Goal: Task Accomplishment & Management: Complete application form

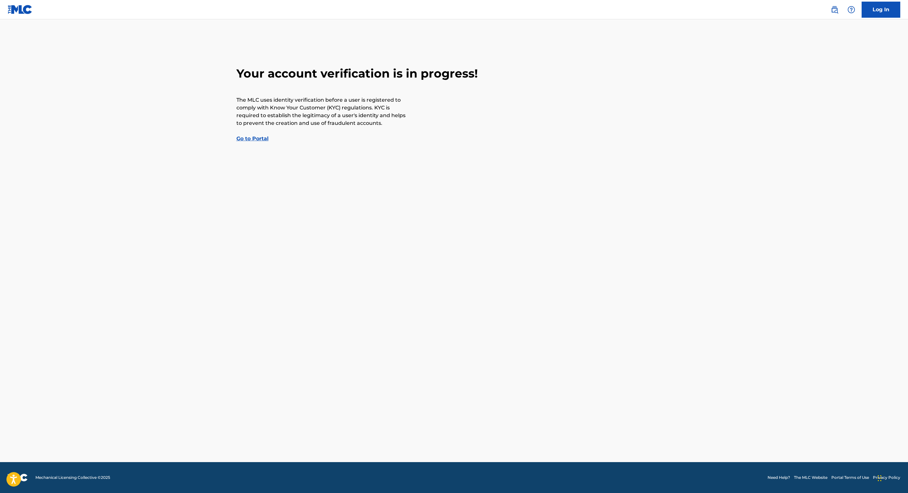
click at [261, 139] on link "Go to Portal" at bounding box center [252, 139] width 32 height 6
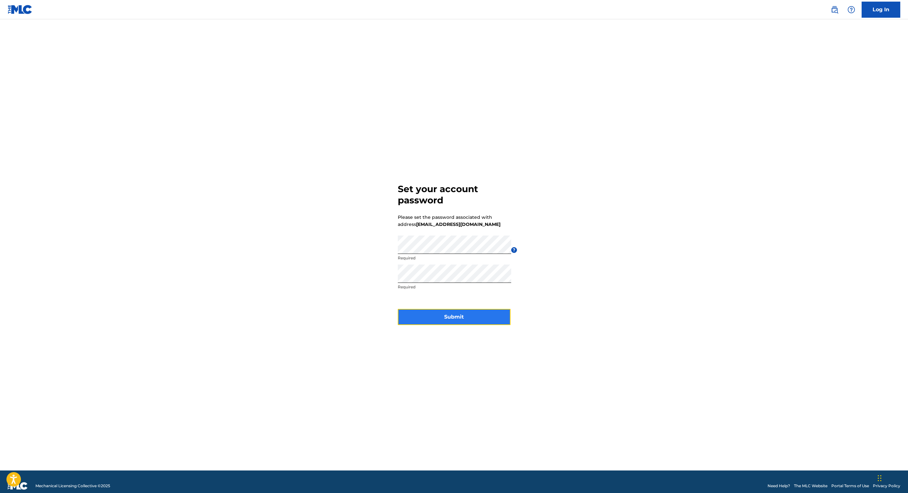
click at [448, 318] on button "Submit" at bounding box center [454, 317] width 113 height 16
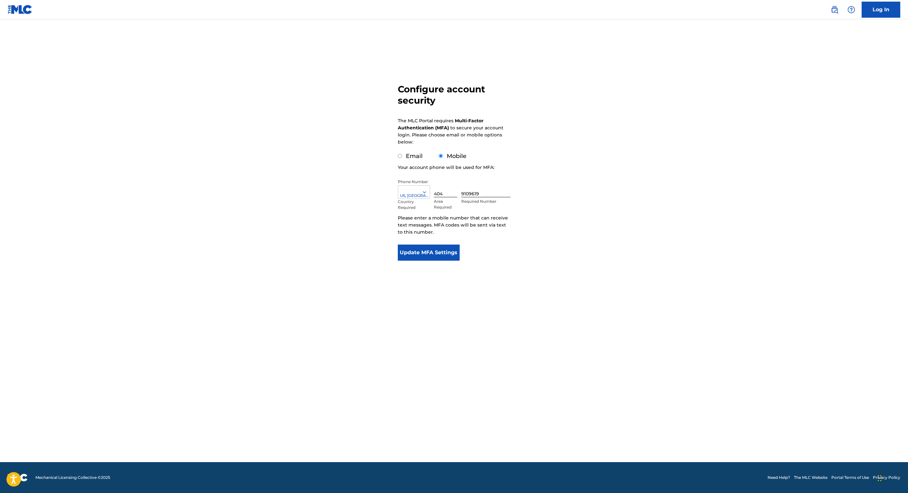
click at [150, 101] on main "Configure account security The MLC Portal requires Multi-Factor Authentication …" at bounding box center [454, 240] width 908 height 443
click at [416, 250] on button "Update MFA Settings" at bounding box center [429, 253] width 62 height 16
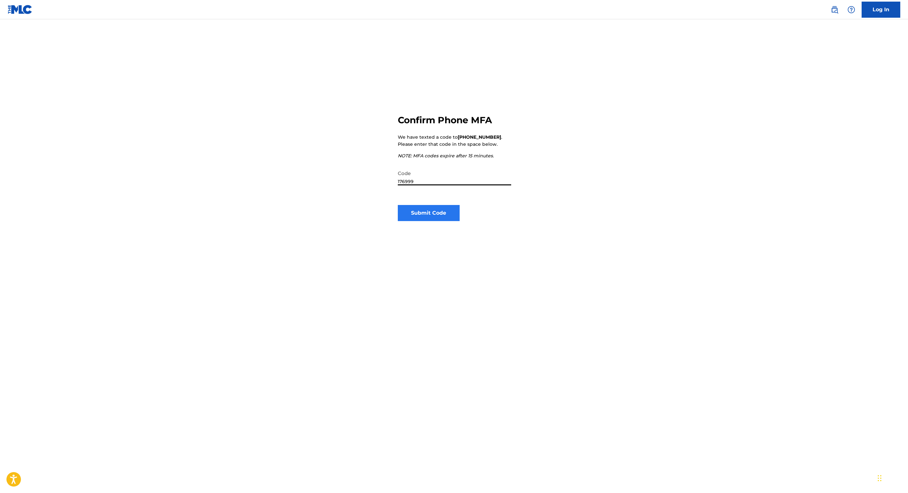
type input "176999"
click at [445, 217] on button "Submit Code" at bounding box center [429, 213] width 62 height 16
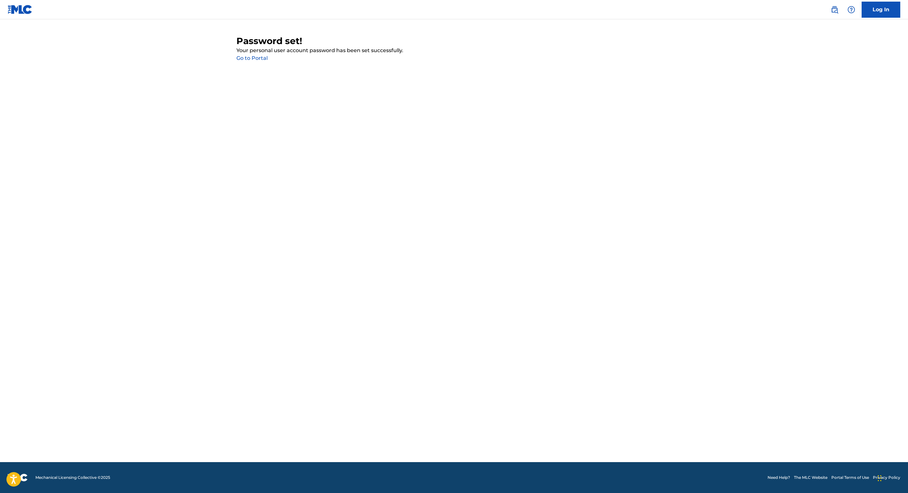
click at [247, 58] on link "Go to Portal" at bounding box center [251, 58] width 31 height 6
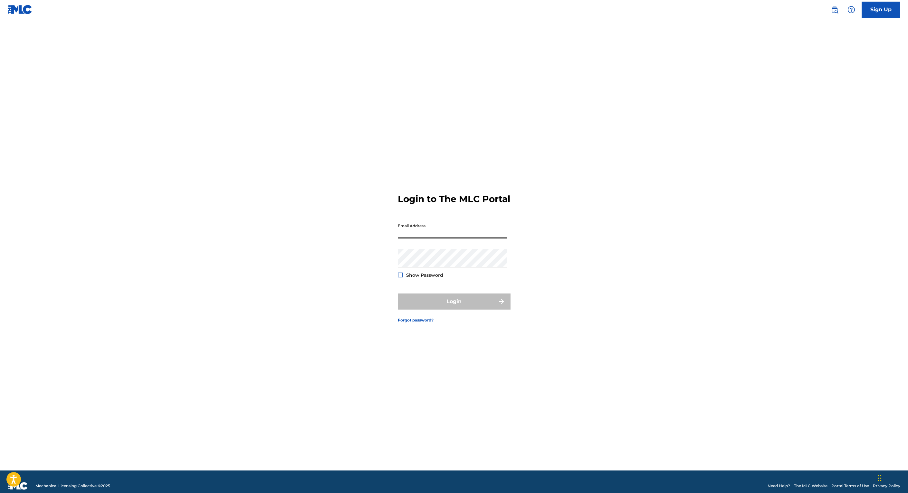
click at [407, 234] on input "Email Address" at bounding box center [452, 229] width 109 height 18
type input "[EMAIL_ADDRESS][DOMAIN_NAME]"
click at [453, 304] on button "Login" at bounding box center [454, 302] width 113 height 16
click at [431, 263] on input "Code" at bounding box center [452, 258] width 109 height 18
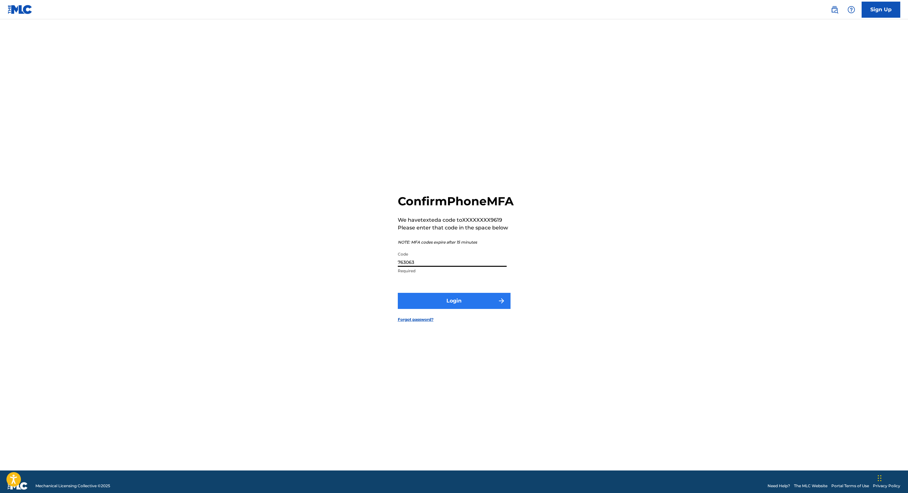
type input "763063"
click at [447, 305] on button "Login" at bounding box center [454, 301] width 113 height 16
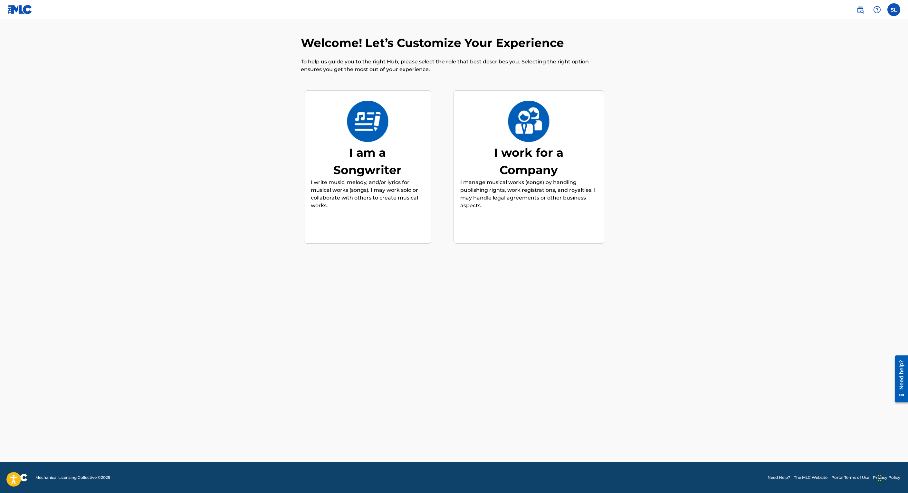
click at [369, 170] on div "I am a Songwriter" at bounding box center [367, 161] width 97 height 35
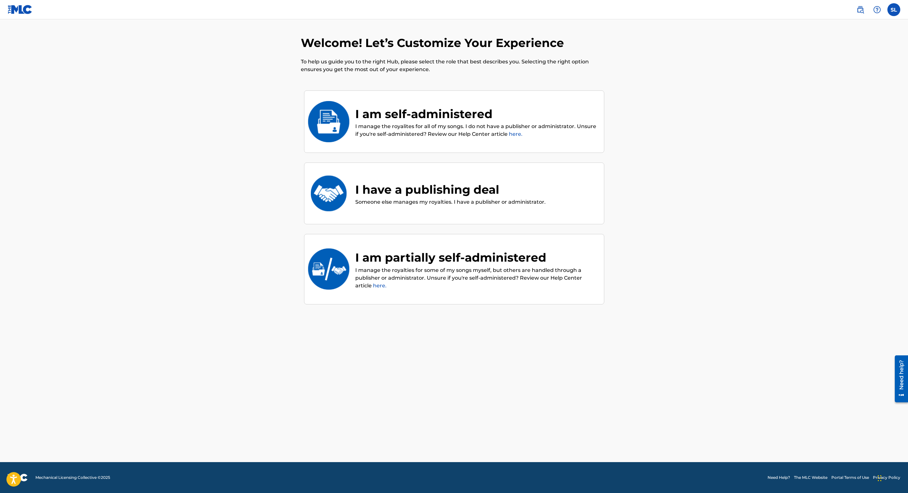
click at [383, 132] on p "I manage the royalites for all of my songs. I do not have a publisher or admini…" at bounding box center [476, 130] width 242 height 15
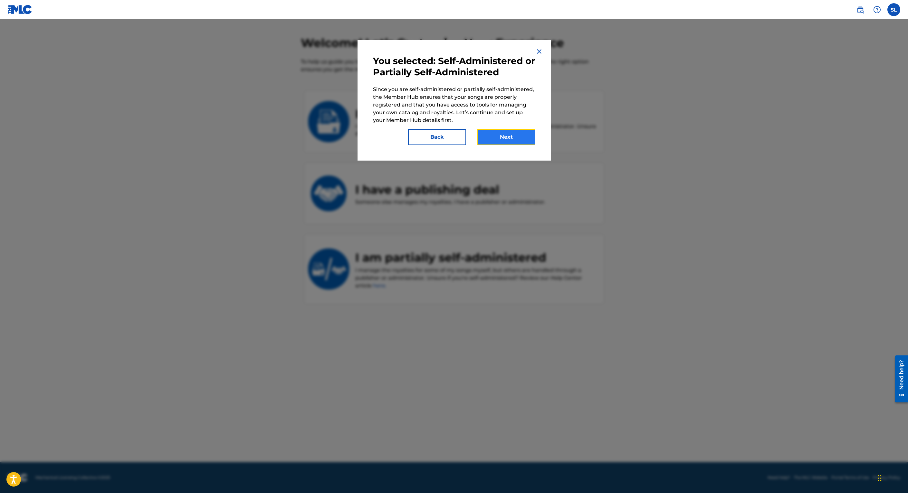
click at [492, 137] on button "Next" at bounding box center [506, 137] width 58 height 16
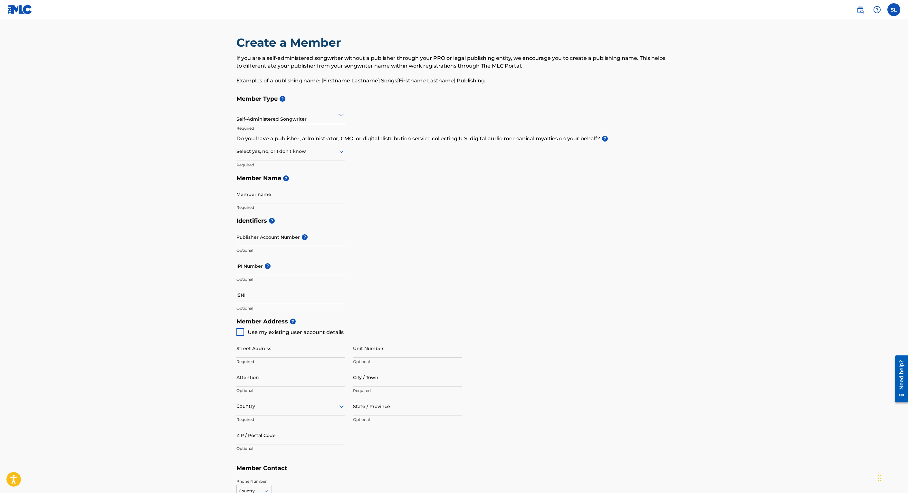
click at [343, 151] on icon at bounding box center [341, 152] width 5 height 3
click at [260, 185] on div "No" at bounding box center [291, 183] width 108 height 14
click at [273, 191] on input "Member name" at bounding box center [290, 194] width 109 height 18
type input "[PERSON_NAME]"
type input "[STREET_ADDRESS]"
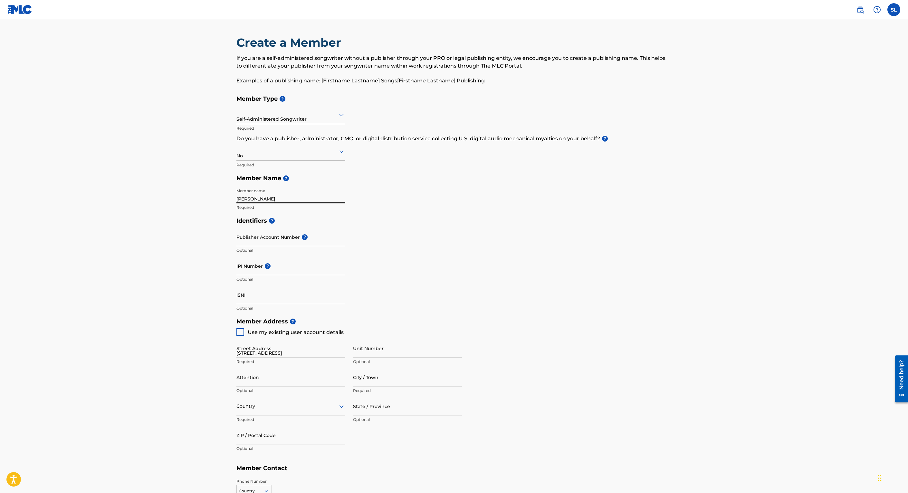
type input "Duluth"
type input "[GEOGRAPHIC_DATA]"
type input "GA"
type input "30097"
type input "1"
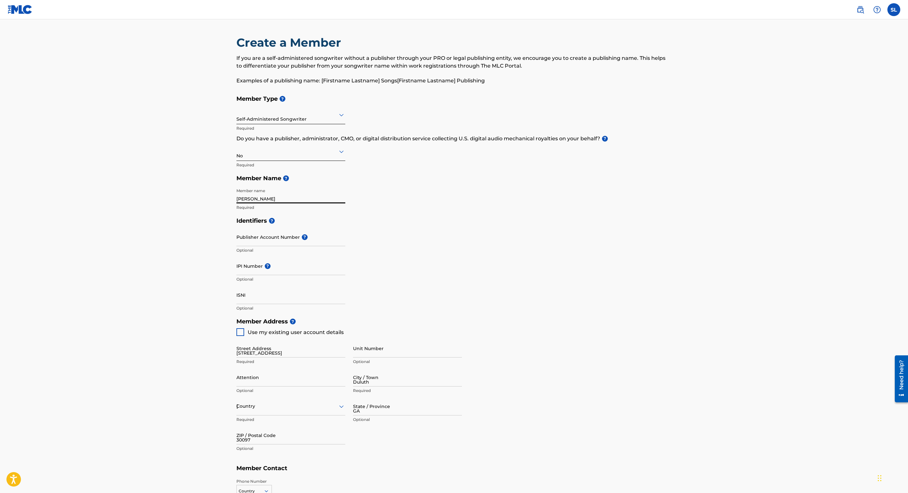
type input "470"
type input "2621602"
type input "[EMAIL_ADDRESS][DOMAIN_NAME]"
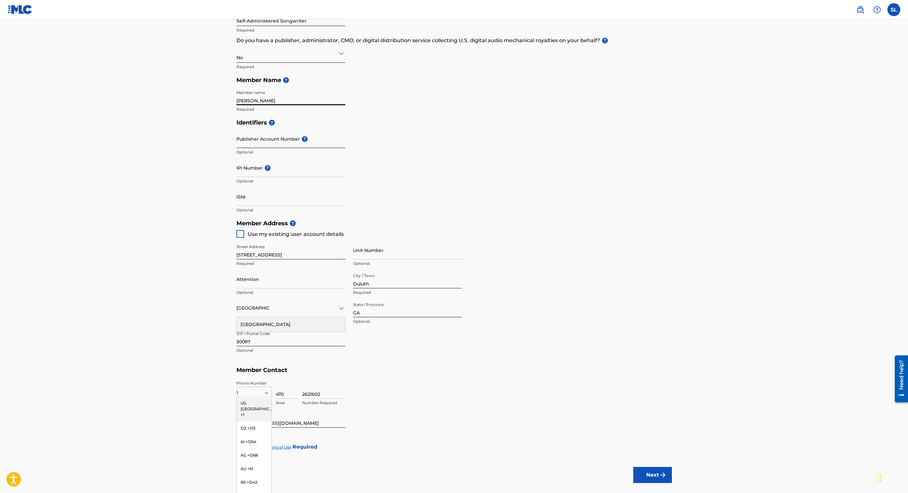
click at [262, 140] on input "Publisher Account Number ?" at bounding box center [290, 139] width 109 height 18
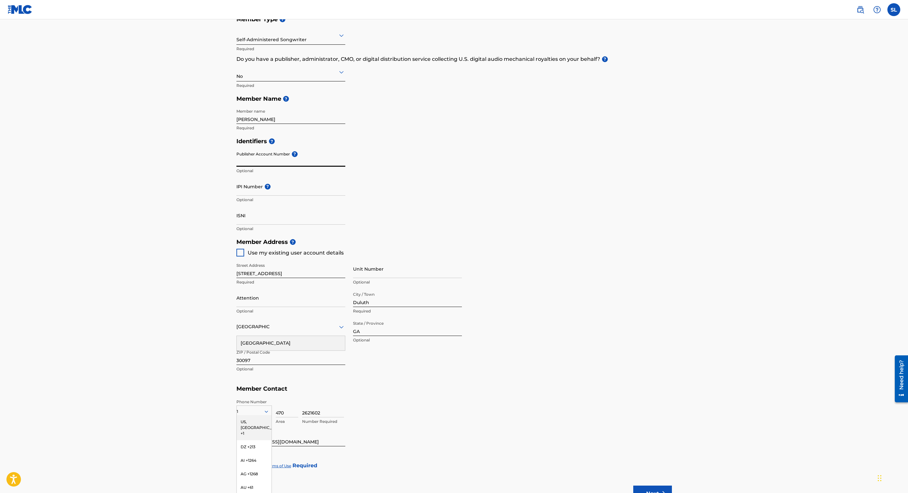
scroll to position [2, 0]
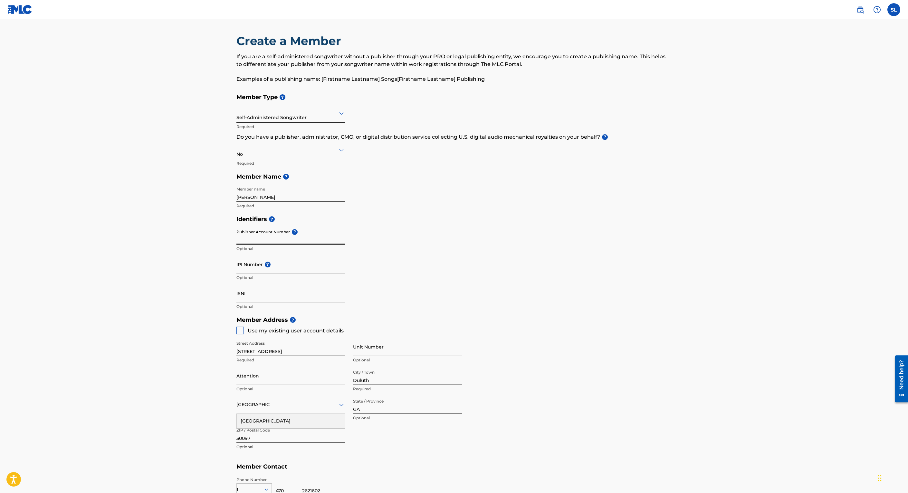
click at [293, 190] on input "[PERSON_NAME]" at bounding box center [290, 193] width 109 height 18
type input "S"
click at [443, 201] on div "Member Type ? Self-Administered Songwriter Required Do you have a publisher, ad…" at bounding box center [453, 152] width 435 height 122
click at [340, 151] on icon at bounding box center [341, 150] width 5 height 3
click at [257, 179] on div "No" at bounding box center [291, 181] width 108 height 14
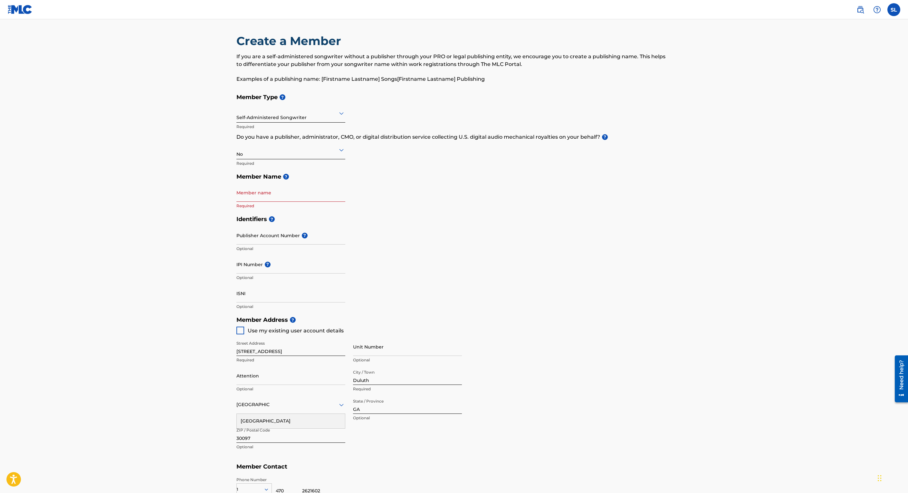
click at [339, 151] on icon at bounding box center [342, 150] width 8 height 8
click at [265, 192] on div "I don't know" at bounding box center [291, 195] width 108 height 14
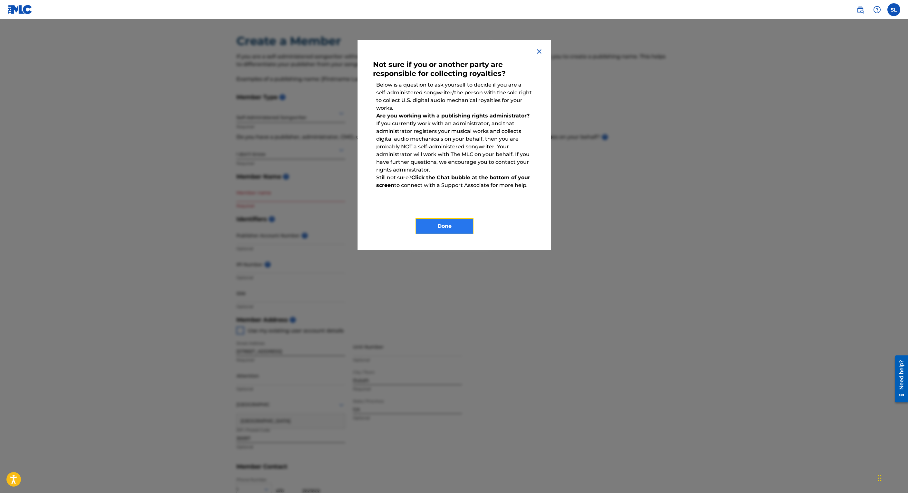
click at [442, 221] on button "Done" at bounding box center [444, 226] width 58 height 16
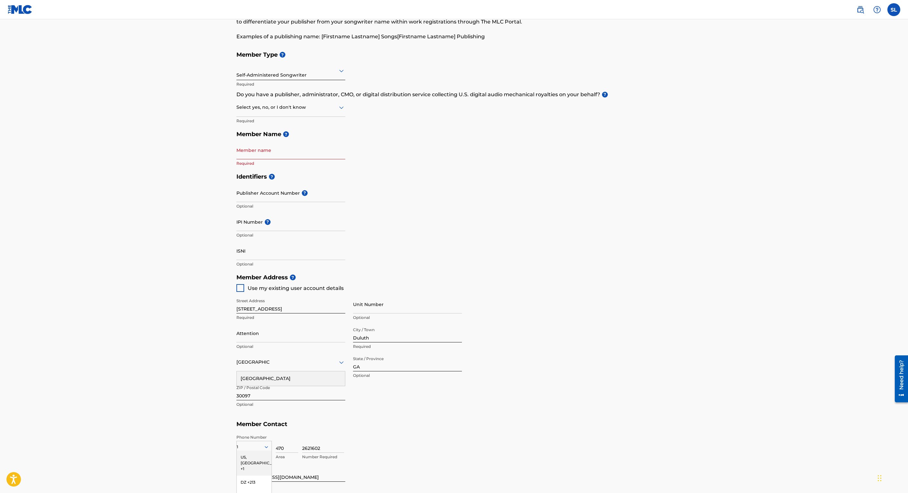
scroll to position [66, 0]
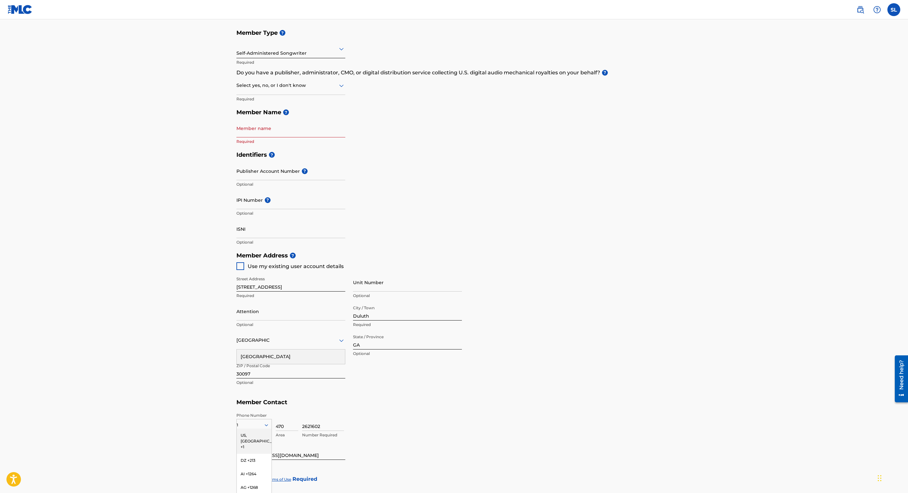
click at [342, 287] on input "[STREET_ADDRESS]" at bounding box center [290, 282] width 109 height 18
type input "2"
click at [385, 319] on input "Duluth" at bounding box center [407, 311] width 109 height 18
type input "D"
click at [366, 344] on input "GA" at bounding box center [407, 340] width 109 height 18
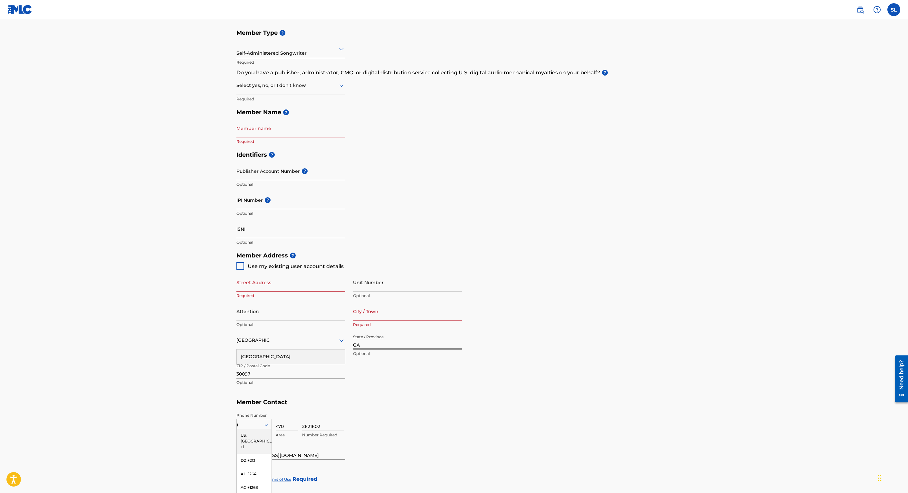
type input "G"
click at [272, 372] on input "30097" at bounding box center [290, 369] width 109 height 18
type input "3"
click at [408, 377] on div "Street Address Required Unit Number Optional Attention Optional City / Town Req…" at bounding box center [348, 331] width 225 height 122
click at [268, 425] on icon at bounding box center [266, 426] width 6 height 6
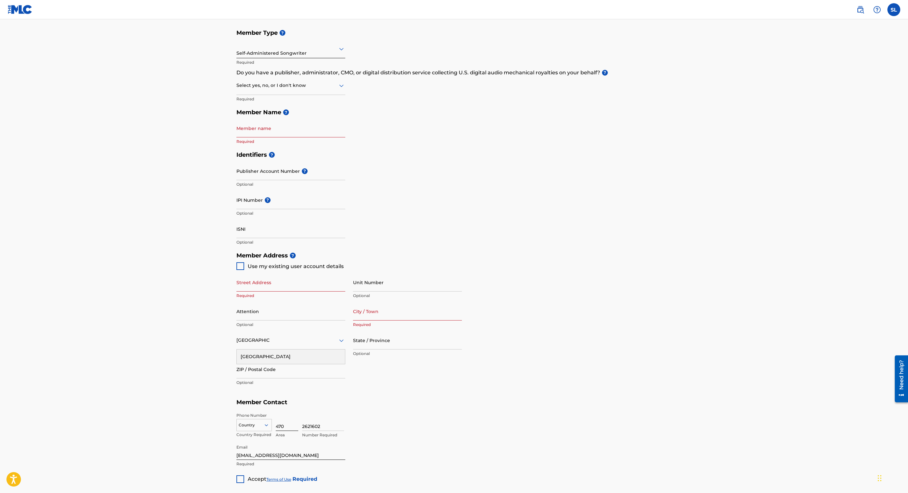
click at [286, 425] on input "470" at bounding box center [287, 422] width 23 height 18
type input "4"
click at [321, 425] on input "2621602" at bounding box center [323, 422] width 42 height 18
type input "2"
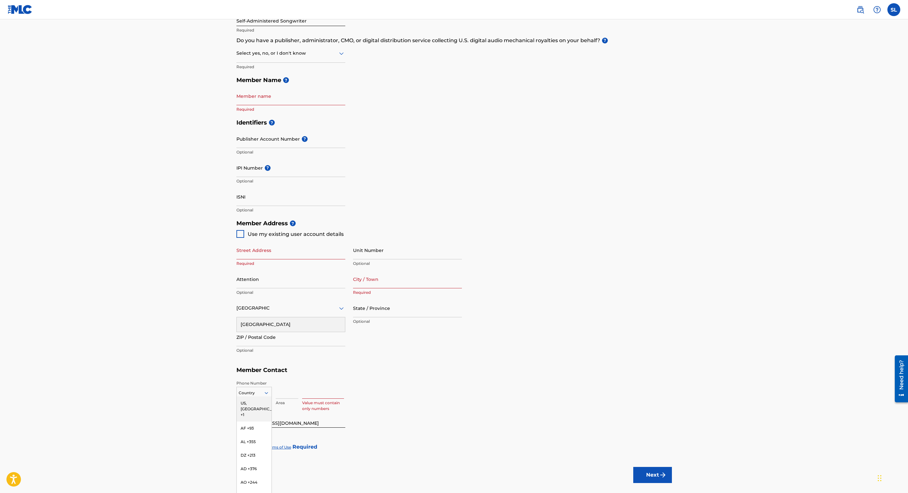
click at [268, 397] on div "216 results available. Use Up and Down to choose options, press Enter to select…" at bounding box center [253, 392] width 35 height 10
click at [247, 406] on div "US, [GEOGRAPHIC_DATA] +1" at bounding box center [254, 409] width 35 height 25
click at [288, 394] on input at bounding box center [287, 390] width 23 height 18
type input "404"
click at [326, 395] on input at bounding box center [323, 390] width 42 height 18
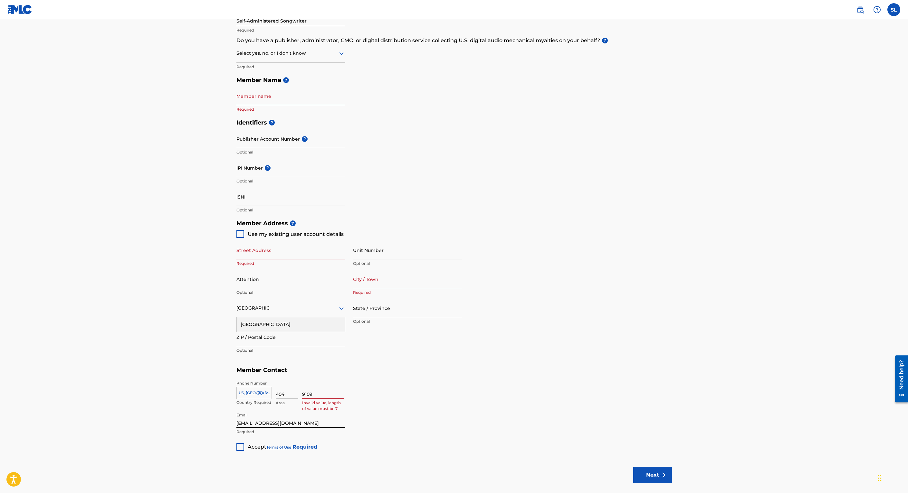
type input "9109619"
click at [241, 233] on div at bounding box center [240, 234] width 8 height 8
type input "[STREET_ADDRESS]"
type input "Duluth"
type input "30097"
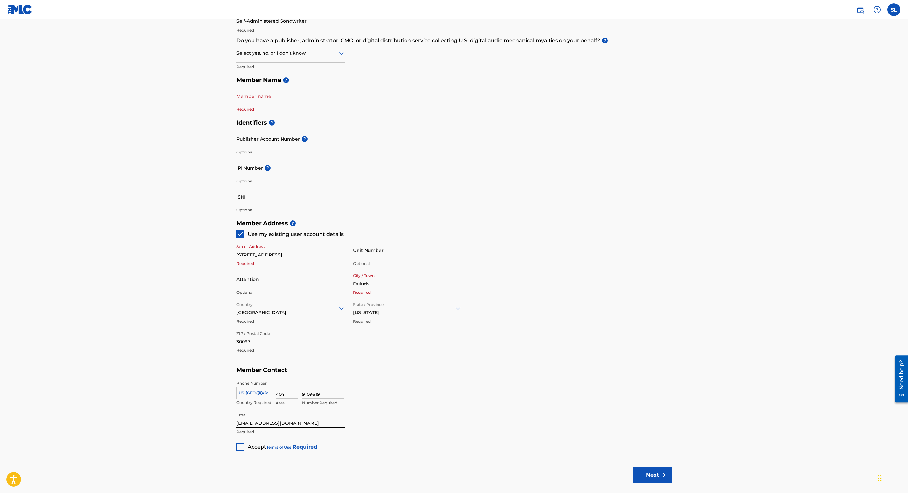
click at [371, 254] on input "Unit Number" at bounding box center [407, 250] width 109 height 18
type input "L208"
type input "[GEOGRAPHIC_DATA]"
type input "[US_STATE]"
click at [239, 449] on div at bounding box center [240, 447] width 8 height 8
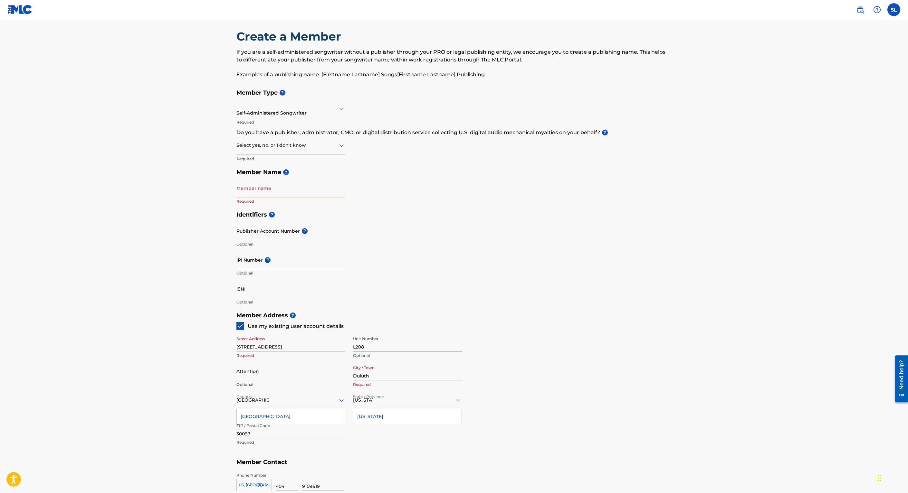
scroll to position [0, 0]
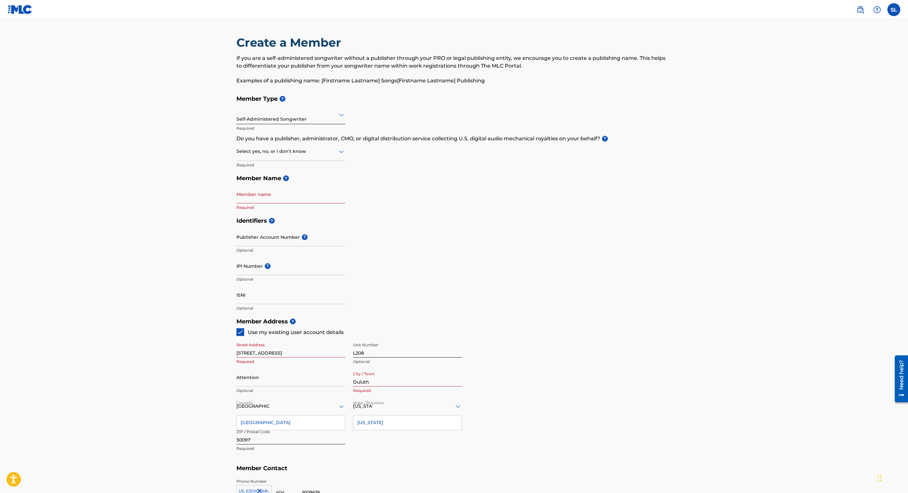
click at [270, 195] on input "Member name" at bounding box center [290, 194] width 109 height 18
type input "[PERSON_NAME]"
type input "1"
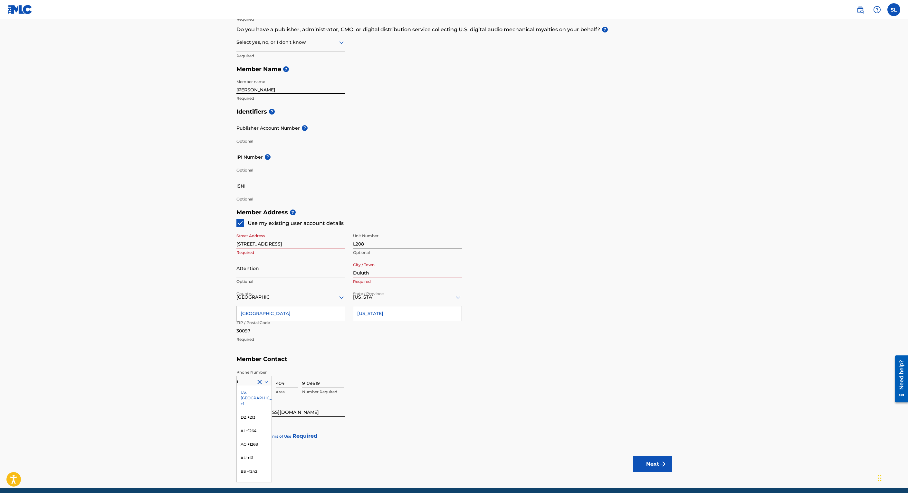
scroll to position [135, 0]
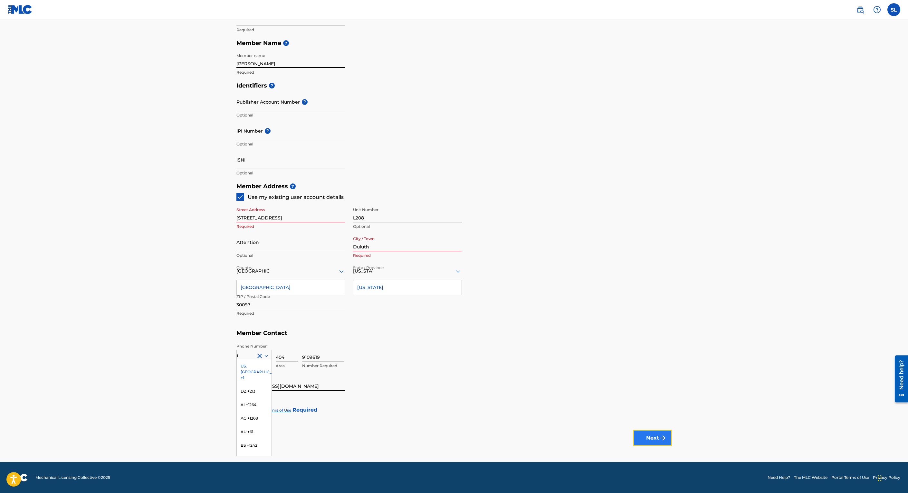
click at [643, 438] on button "Next" at bounding box center [652, 438] width 39 height 16
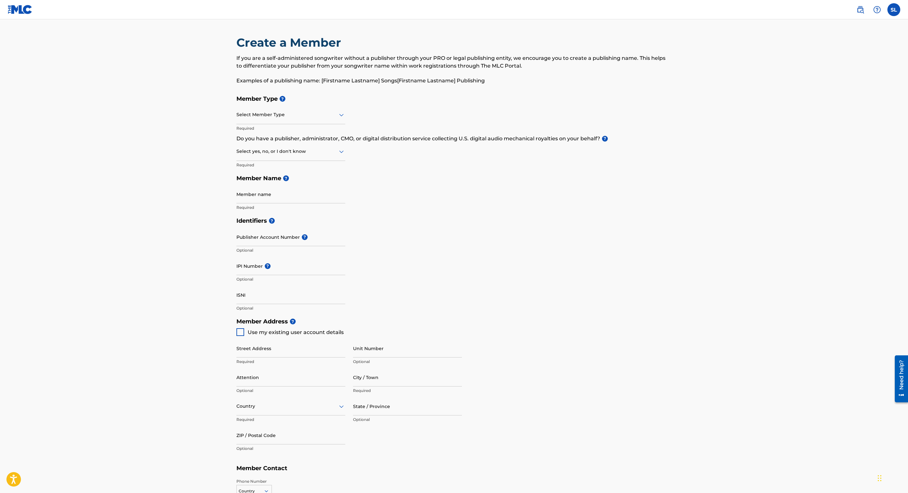
click at [341, 116] on icon at bounding box center [341, 115] width 5 height 3
click at [300, 132] on div "Self-Administered Songwriter" at bounding box center [291, 131] width 108 height 14
click at [343, 152] on icon at bounding box center [342, 152] width 8 height 8
click at [260, 183] on div "No" at bounding box center [291, 183] width 108 height 14
click at [260, 183] on h5 "Member Name ?" at bounding box center [453, 179] width 435 height 14
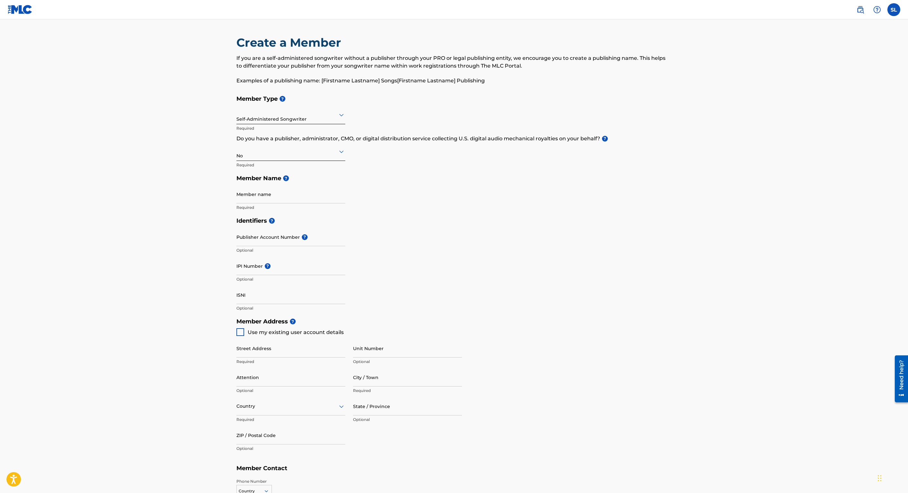
click at [376, 178] on h5 "Member Name ?" at bounding box center [453, 179] width 435 height 14
click at [310, 192] on input "Member name" at bounding box center [290, 194] width 109 height 18
type input "[PERSON_NAME]"
type input "[STREET_ADDRESS]"
type input "Duluth"
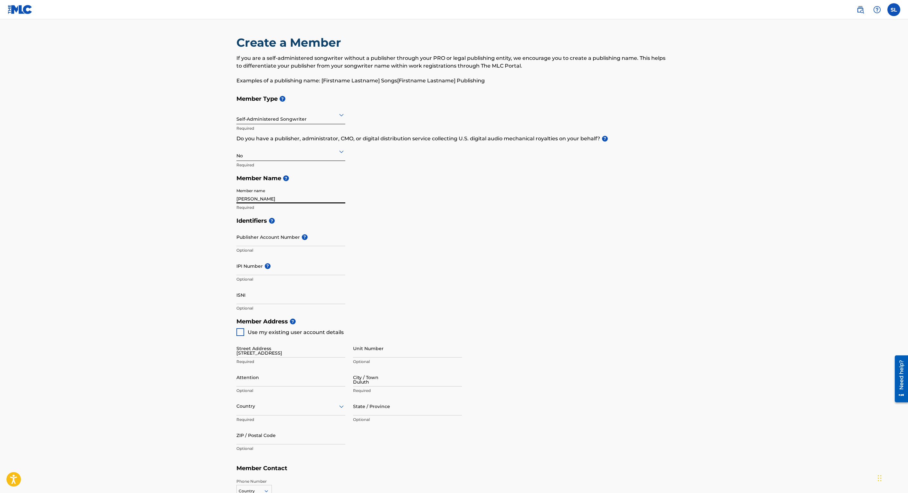
type input "[GEOGRAPHIC_DATA]"
type input "GA"
type input "30097"
type input "1"
type input "470"
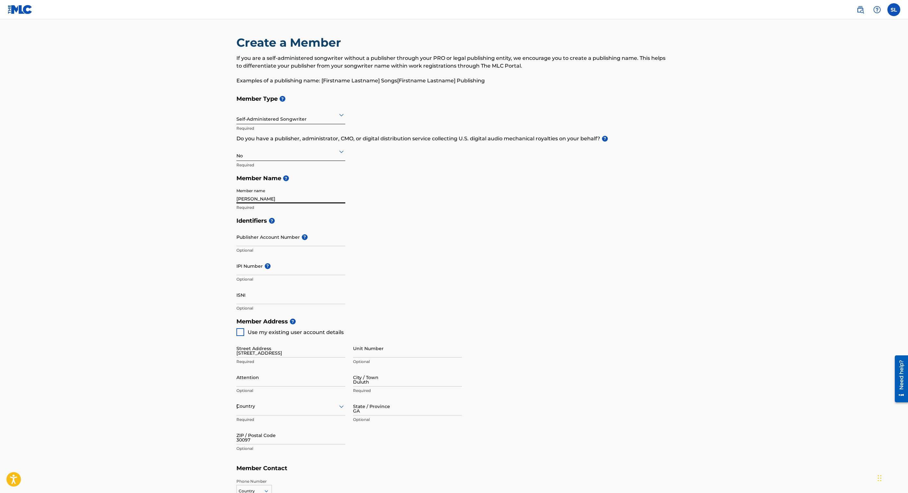
type input "2621602"
type input "[EMAIL_ADDRESS][DOMAIN_NAME]"
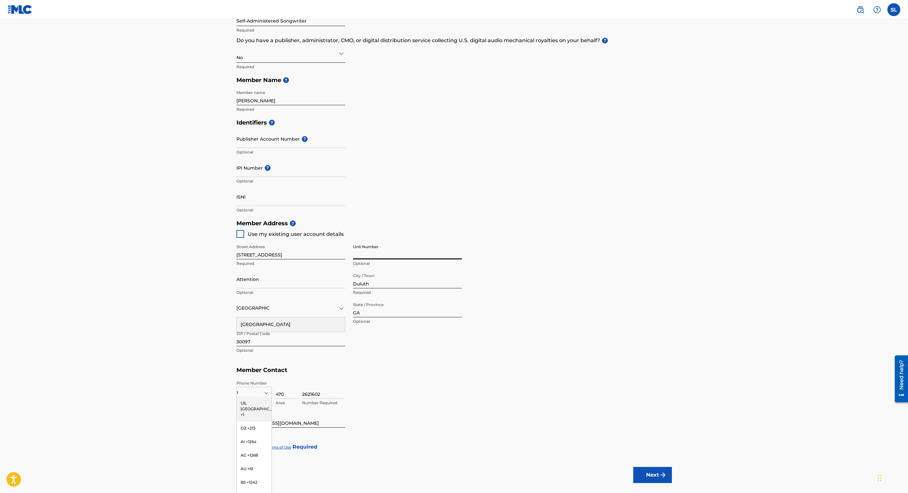
click at [366, 253] on input "Unit Number" at bounding box center [407, 250] width 109 height 18
type input "L208"
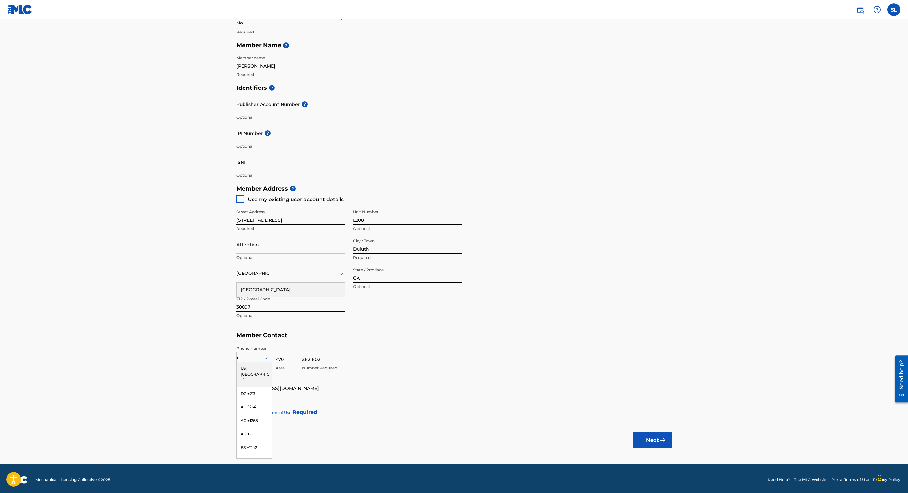
scroll to position [135, 0]
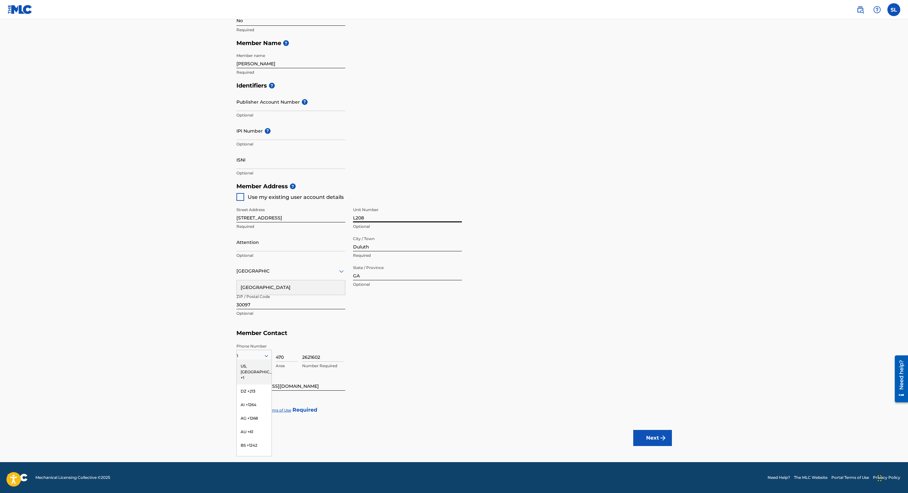
click at [300, 285] on div "[GEOGRAPHIC_DATA]" at bounding box center [291, 288] width 108 height 14
click at [461, 270] on icon at bounding box center [458, 272] width 8 height 8
click at [368, 348] on div "[US_STATE]" at bounding box center [407, 350] width 108 height 14
click at [247, 368] on div "US, [GEOGRAPHIC_DATA] +1" at bounding box center [254, 372] width 35 height 25
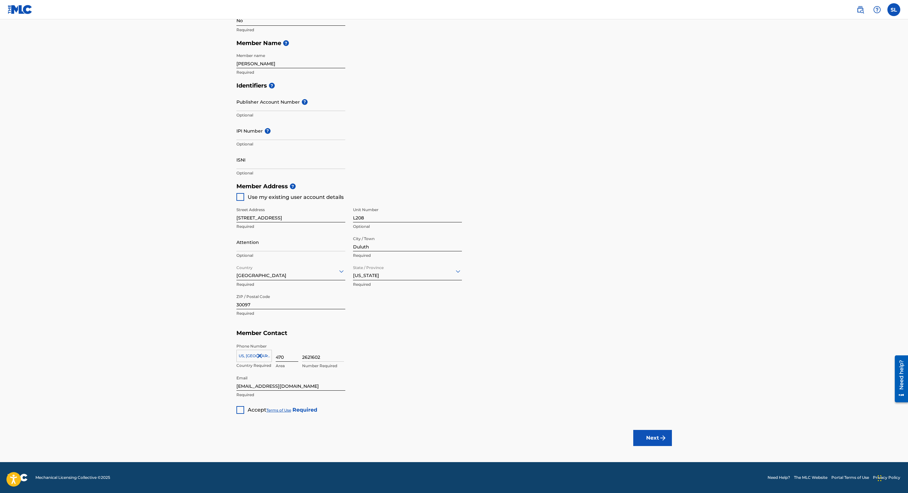
click at [287, 356] on input "470" at bounding box center [287, 353] width 23 height 18
type input "404"
click at [324, 359] on input "2621602" at bounding box center [323, 353] width 42 height 18
type input "9109619"
click at [240, 410] on div at bounding box center [240, 410] width 8 height 8
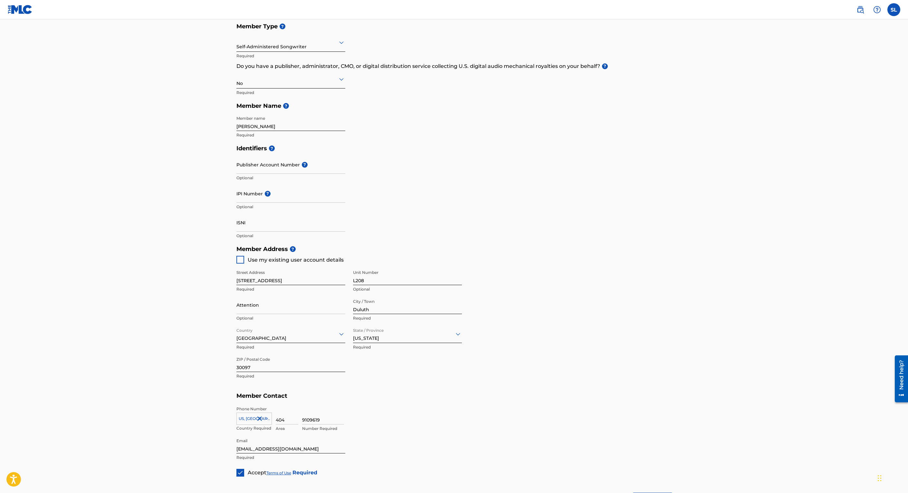
scroll to position [71, 0]
click at [241, 262] on div at bounding box center [240, 262] width 8 height 8
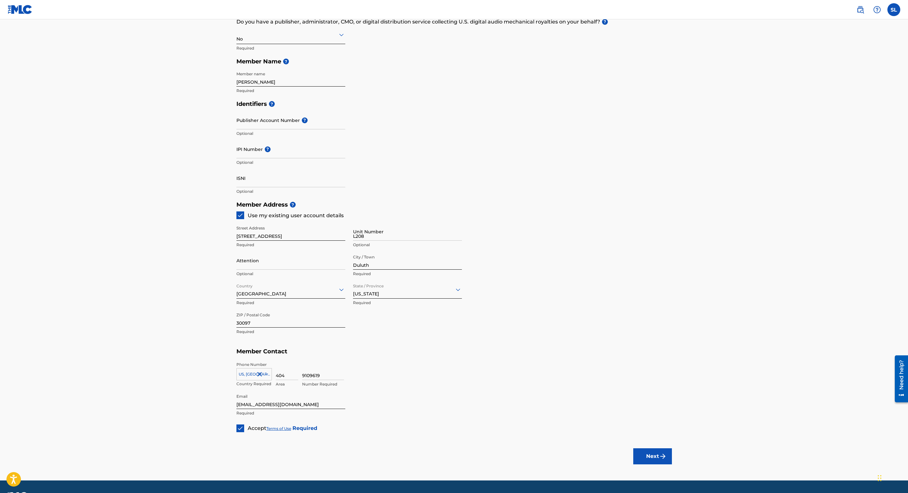
scroll to position [135, 0]
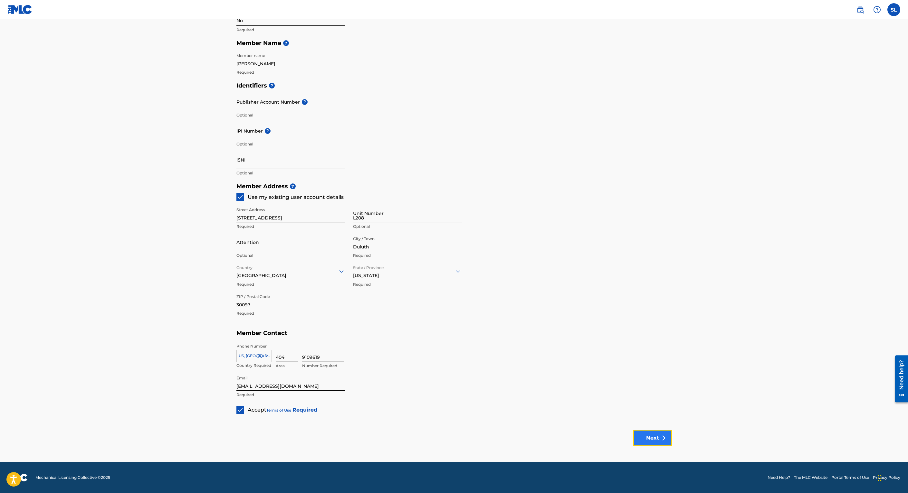
click at [649, 438] on button "Next" at bounding box center [652, 438] width 39 height 16
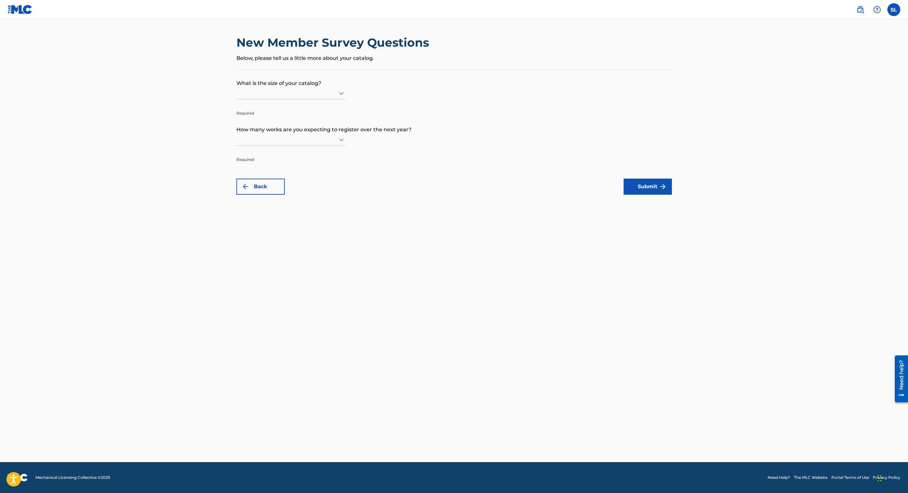
click at [340, 95] on icon at bounding box center [342, 94] width 8 height 8
click at [260, 122] on div "101 to 300" at bounding box center [291, 121] width 108 height 14
click at [340, 140] on icon at bounding box center [341, 140] width 5 height 3
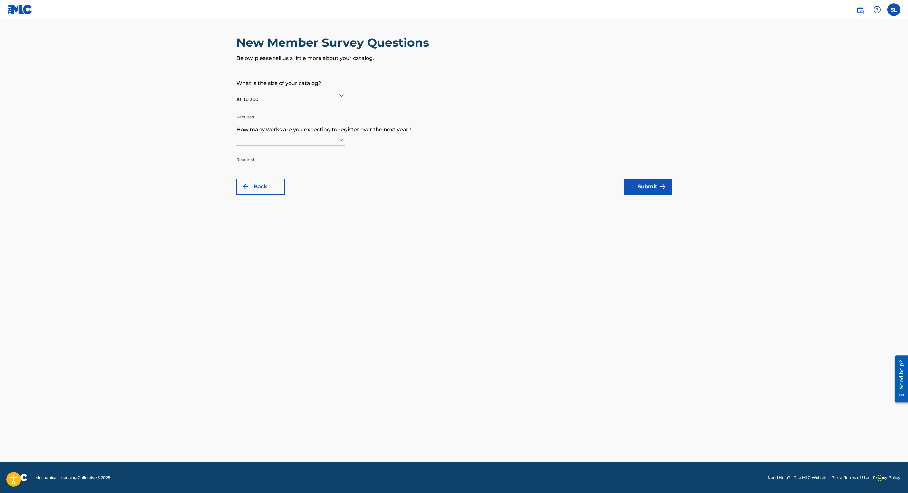
click at [340, 140] on icon at bounding box center [341, 140] width 5 height 3
click at [274, 168] on div "101 to 300" at bounding box center [291, 167] width 108 height 14
click at [648, 187] on button "Submit" at bounding box center [648, 187] width 48 height 16
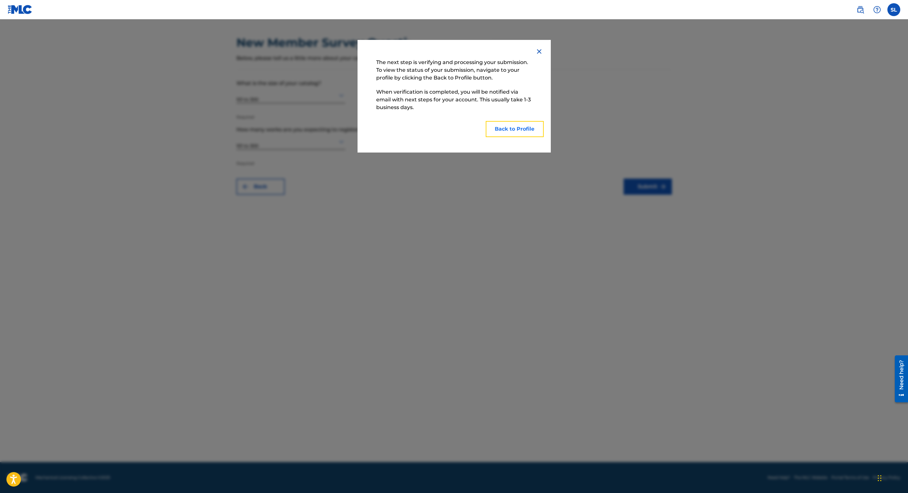
click at [516, 129] on button "Back to Profile" at bounding box center [515, 129] width 58 height 16
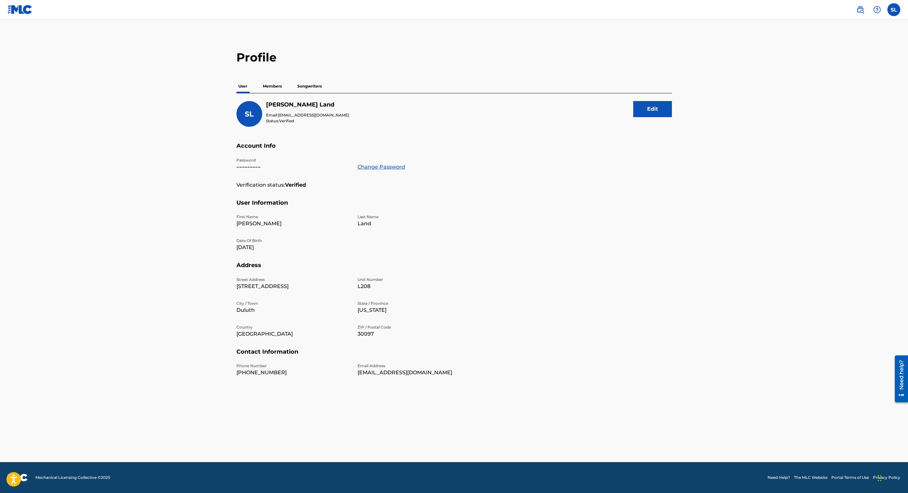
click at [273, 87] on p "Members" at bounding box center [272, 87] width 23 height 14
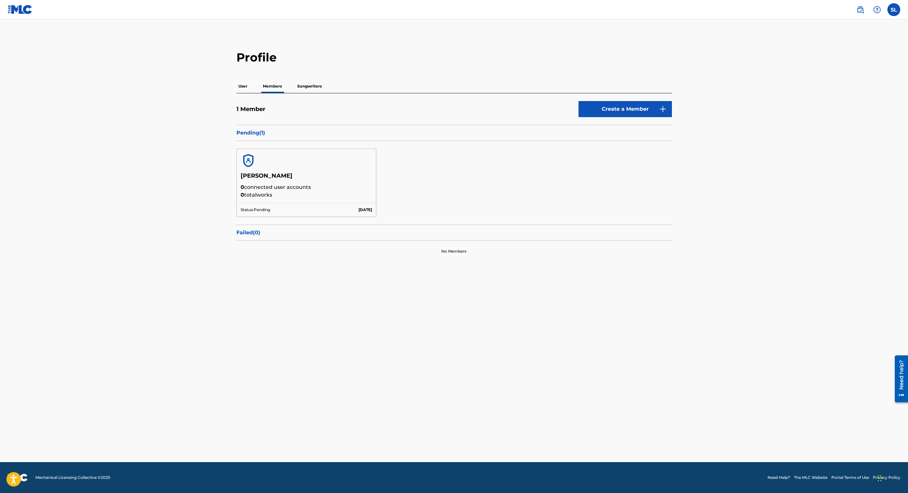
click at [245, 86] on p "User" at bounding box center [242, 87] width 13 height 14
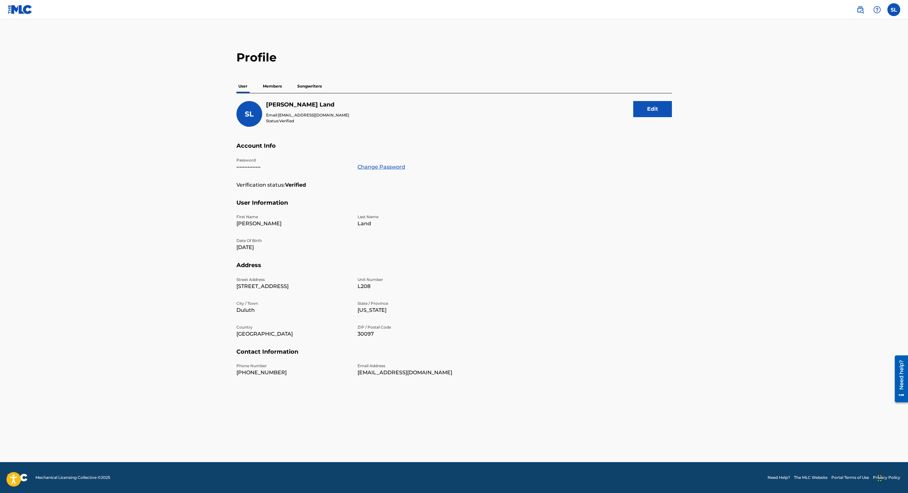
click at [23, 11] on img at bounding box center [20, 9] width 25 height 9
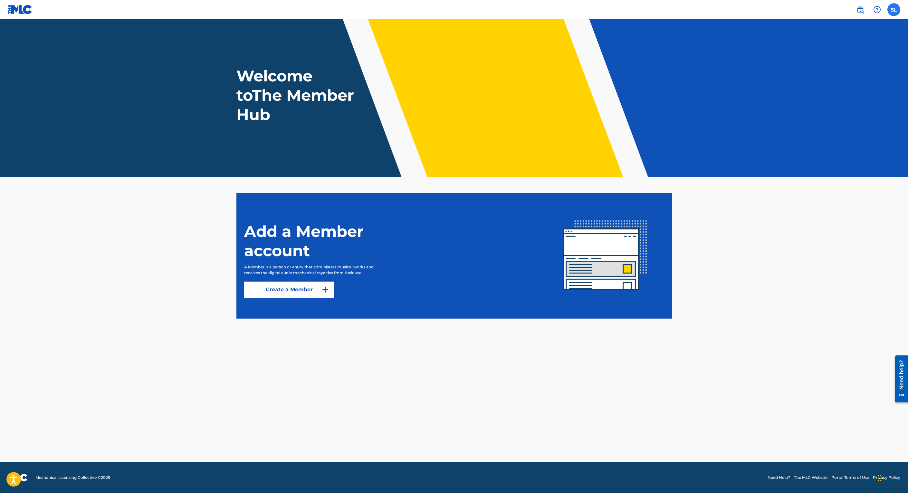
click at [893, 9] on label at bounding box center [893, 9] width 13 height 13
click at [894, 10] on input "SL [PERSON_NAME] [EMAIL_ADDRESS][DOMAIN_NAME] Notification Preferences Profile …" at bounding box center [894, 10] width 0 height 0
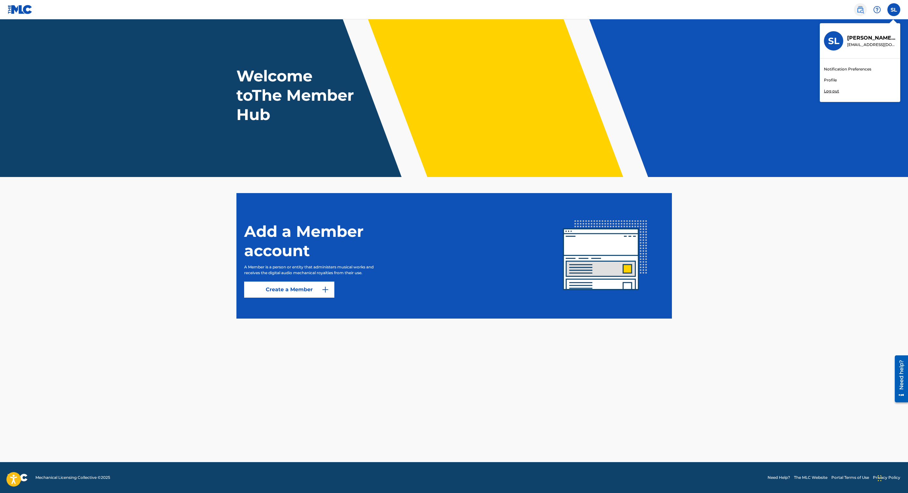
click at [859, 8] on img at bounding box center [860, 10] width 8 height 8
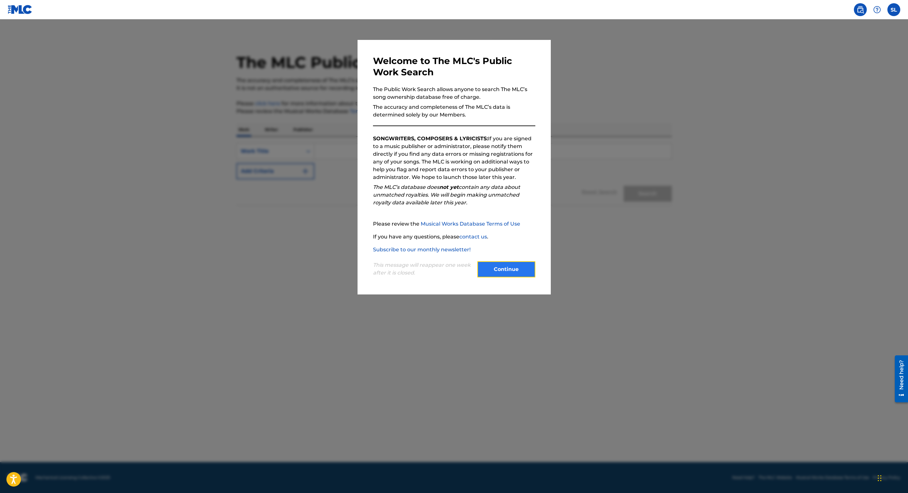
click at [524, 272] on button "Continue" at bounding box center [506, 270] width 58 height 16
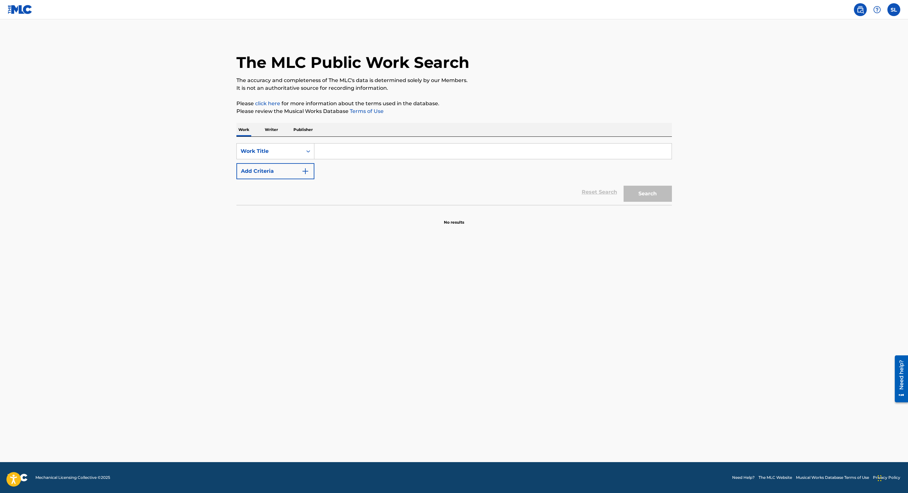
click at [338, 149] on input "Search Form" at bounding box center [492, 151] width 357 height 15
click at [338, 165] on strong "strange" at bounding box center [330, 166] width 21 height 6
click at [639, 194] on button "Search" at bounding box center [648, 194] width 48 height 16
click at [394, 149] on input "strange thangs" at bounding box center [492, 151] width 357 height 15
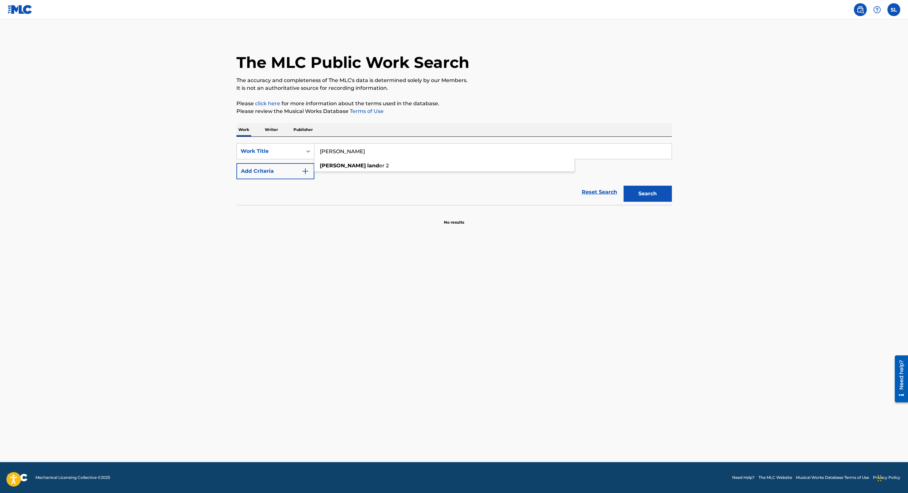
click at [624, 186] on button "Search" at bounding box center [648, 194] width 48 height 16
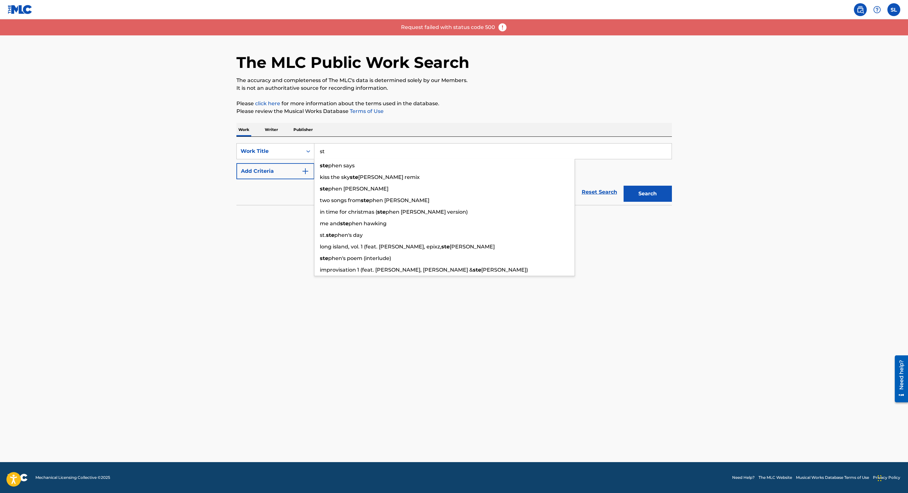
type input "s"
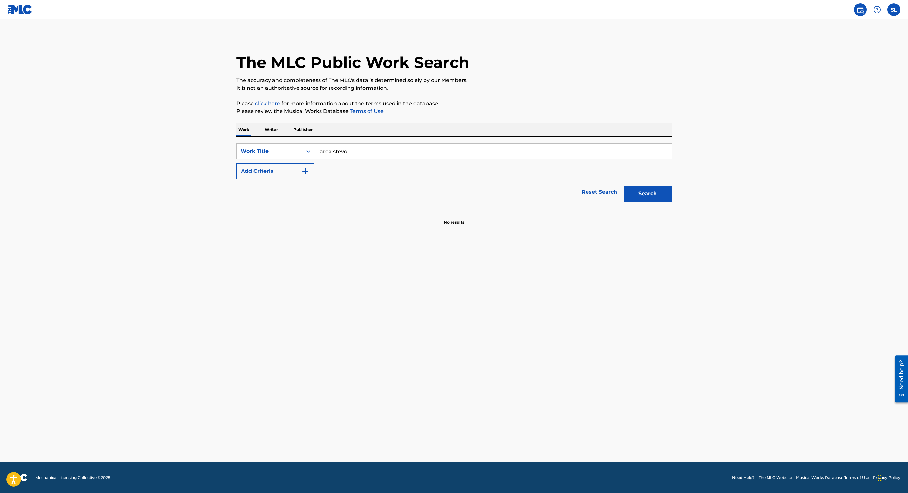
type input "area stevo"
click at [624, 186] on button "Search" at bounding box center [648, 194] width 48 height 16
click at [307, 168] on img "Search Form" at bounding box center [305, 171] width 8 height 8
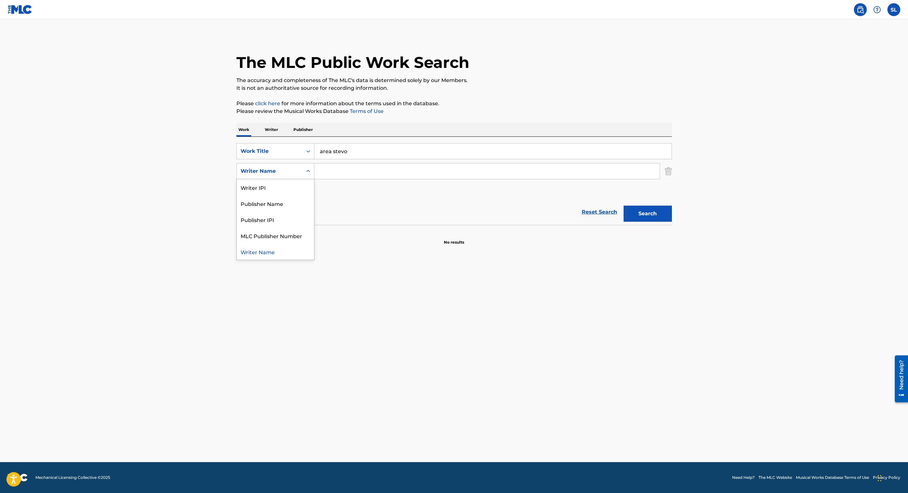
click at [257, 253] on div "Writer Name" at bounding box center [275, 252] width 77 height 16
click at [332, 173] on input "Search Form" at bounding box center [486, 171] width 345 height 15
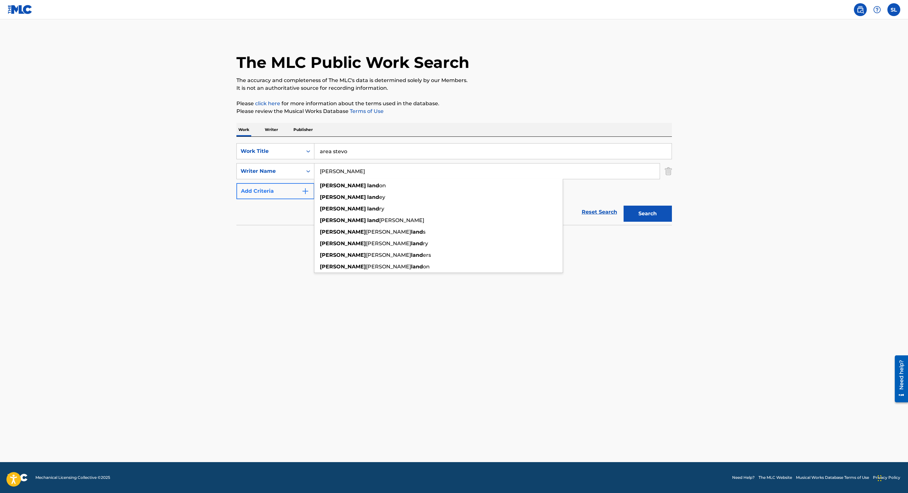
type input "[PERSON_NAME]"
click at [307, 193] on img "Search Form" at bounding box center [305, 191] width 8 height 8
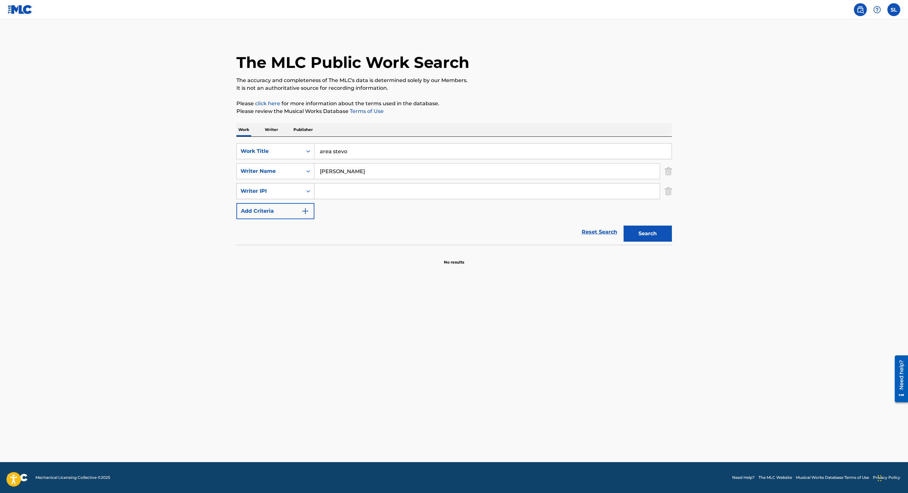
click at [310, 192] on icon "Search Form" at bounding box center [308, 191] width 6 height 6
click at [307, 193] on icon "Search Form" at bounding box center [308, 191] width 6 height 6
click at [657, 235] on button "Search" at bounding box center [648, 234] width 48 height 16
